Goal: Find specific page/section: Find specific page/section

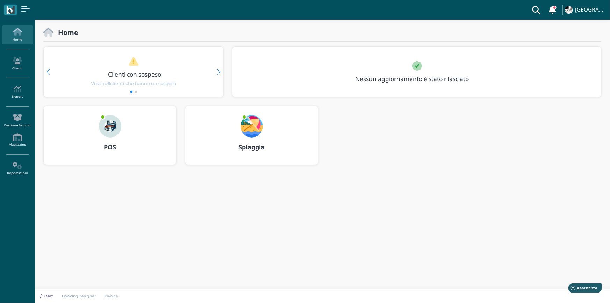
click at [109, 133] on img at bounding box center [110, 126] width 22 height 22
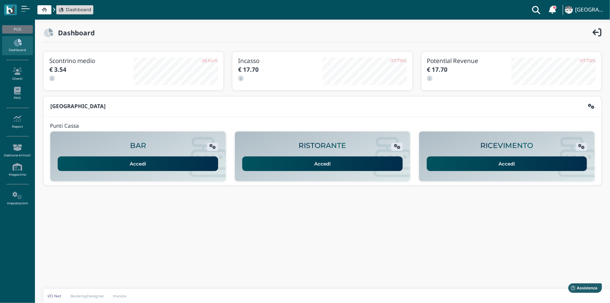
click at [526, 162] on link "Accedi" at bounding box center [507, 163] width 161 height 15
